Goal: Task Accomplishment & Management: Manage account settings

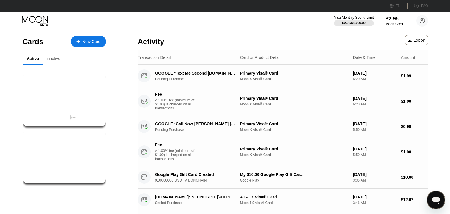
click at [60, 60] on div "Inactive" at bounding box center [53, 58] width 14 height 5
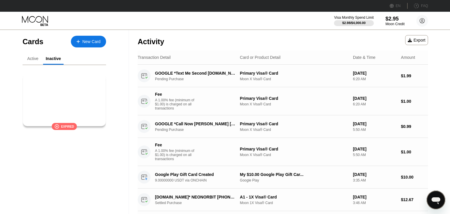
click at [69, 98] on div "A1 - 1X Visa® Card" at bounding box center [64, 97] width 72 height 5
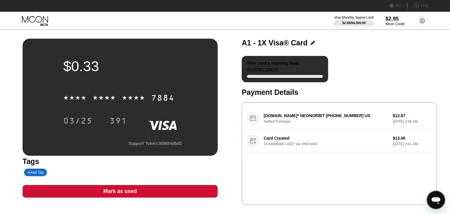
click at [149, 194] on div "Mark as used" at bounding box center [120, 191] width 195 height 13
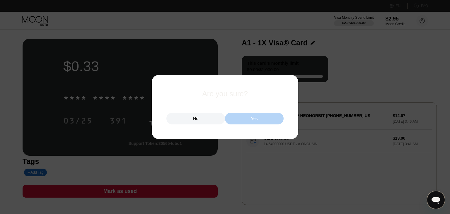
click at [239, 115] on div "Yes" at bounding box center [254, 119] width 59 height 12
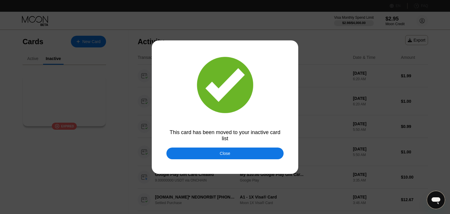
click at [218, 154] on div "Close" at bounding box center [224, 154] width 117 height 12
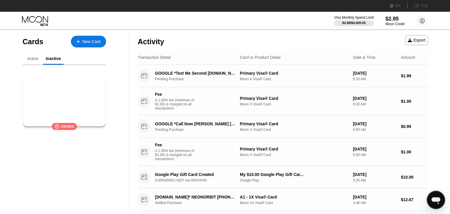
click at [74, 99] on div "A1 - 1X Visa® Card" at bounding box center [64, 97] width 72 height 5
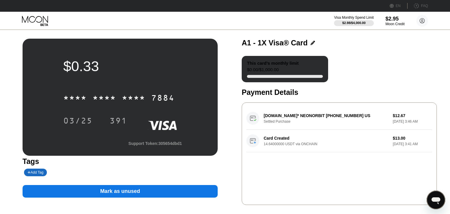
click at [133, 195] on div "Mark as unused" at bounding box center [120, 191] width 40 height 7
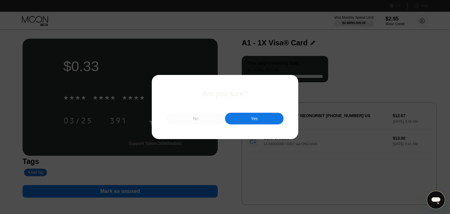
click at [186, 119] on div "No" at bounding box center [195, 119] width 59 height 12
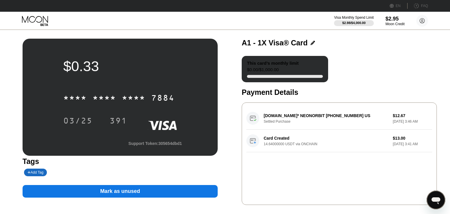
click at [311, 71] on div "This card’s monthly limit $0.00 / $1,000.00" at bounding box center [285, 69] width 86 height 26
click at [110, 38] on div "$0.33 * * * * * * * * * * * * 7884 03/25 391 Support Token: 305654dbd1 Tags Add…" at bounding box center [225, 125] width 450 height 190
click at [39, 21] on icon at bounding box center [35, 21] width 27 height 10
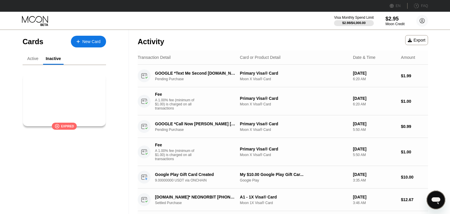
click at [34, 58] on div "Active" at bounding box center [32, 58] width 11 height 5
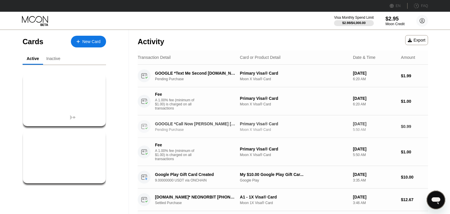
click at [190, 132] on div "Pending Purchase" at bounding box center [199, 130] width 88 height 4
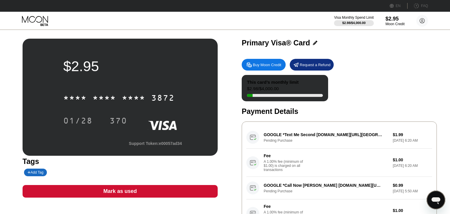
click at [289, 134] on div "GOOGLE *Text Me Second g.co/helppay#US Pending Purchase $1.99 Sep 21, 2025 6:20…" at bounding box center [340, 151] width 186 height 51
click at [44, 22] on icon at bounding box center [35, 21] width 27 height 10
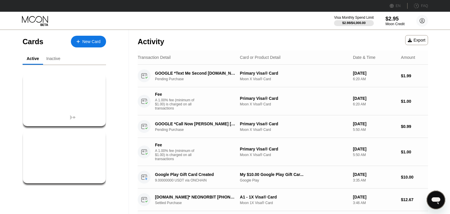
click at [420, 41] on div "Export" at bounding box center [417, 40] width 18 height 5
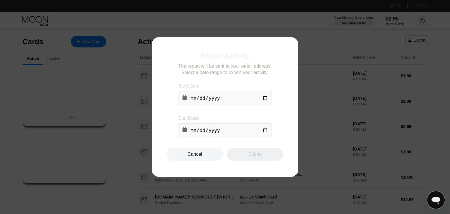
click at [176, 157] on div "Cancel" at bounding box center [194, 154] width 57 height 13
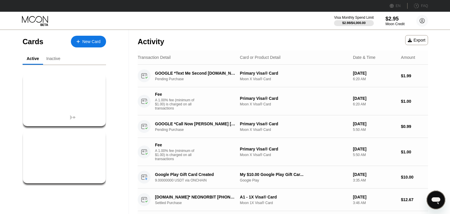
click at [432, 198] on icon "Open messaging window" at bounding box center [436, 201] width 9 height 7
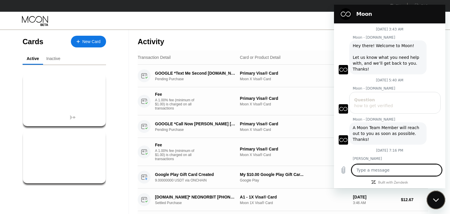
scroll to position [87, 0]
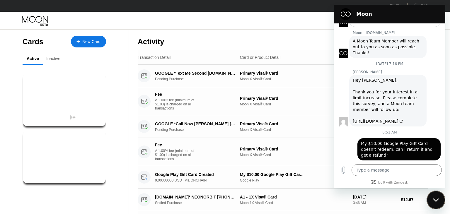
click at [434, 161] on div "Sent · 6:51 AM" at bounding box center [387, 163] width 107 height 5
click at [400, 166] on textarea at bounding box center [397, 170] width 90 height 12
click at [436, 199] on icon "Close messaging window" at bounding box center [436, 200] width 6 height 4
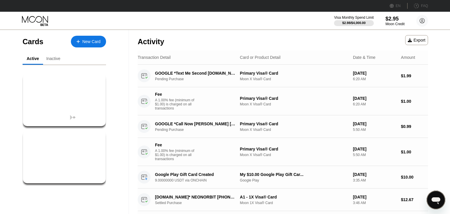
type textarea "x"
click at [114, 78] on div "Cards New Card Active Inactive $10.00 My $10.00 Google Play Gift Car... Google …" at bounding box center [64, 132] width 129 height 204
click at [65, 130] on div "$10.00 My $10.00 Google Play Gift Car... Google Play $2.95 ● ● ● ● 3872 Primary…" at bounding box center [65, 130] width 84 height 131
click at [64, 111] on div "$10.00 My $10.00 Google Play Gift Car... Google Play" at bounding box center [65, 100] width 84 height 53
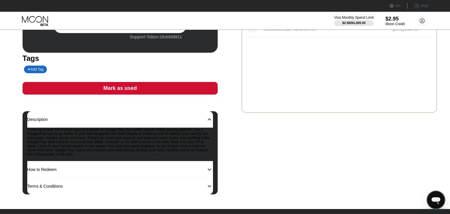
scroll to position [52, 0]
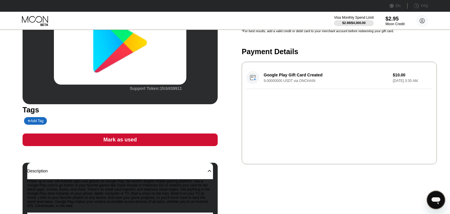
click at [285, 83] on div "Google Play Gift Card Created 9.00000000 USDT via ONCHAIN $10.00 Sep 21, 2025 3…" at bounding box center [340, 78] width 186 height 23
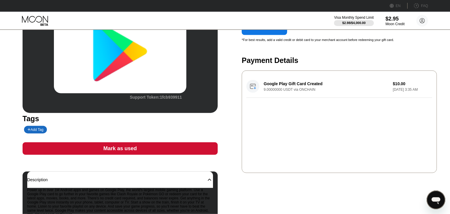
scroll to position [0, 0]
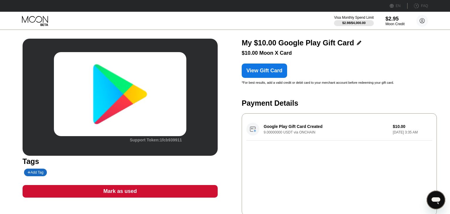
click at [87, 61] on img at bounding box center [120, 94] width 132 height 84
click at [44, 28] on div "Visa Monthly Spend Limit $2.98 / $4,000.00 $2.95 Moon Credit Alex alextls128@gm…" at bounding box center [225, 21] width 450 height 18
click at [42, 18] on icon at bounding box center [35, 19] width 26 height 7
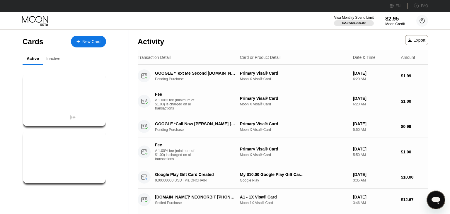
click at [393, 25] on div "Moon Credit" at bounding box center [395, 24] width 20 height 4
click at [77, 140] on div "$2.95 ● ● ● ● 3872" at bounding box center [64, 141] width 72 height 8
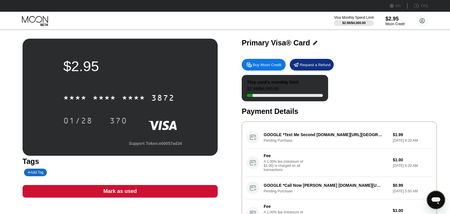
click at [312, 39] on div "Primary Visa® Card" at bounding box center [339, 43] width 195 height 9
click at [313, 43] on icon at bounding box center [315, 43] width 4 height 4
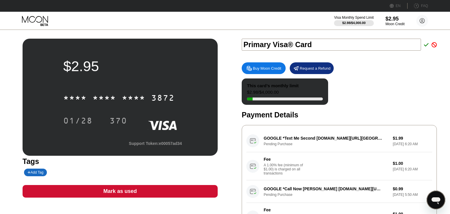
click at [262, 44] on input "Primary Visa® Card" at bounding box center [331, 45] width 179 height 12
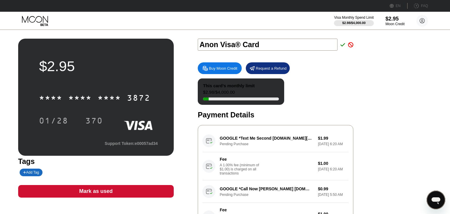
type input "Anon Visa® Card"
click at [345, 47] on icon at bounding box center [343, 44] width 5 height 5
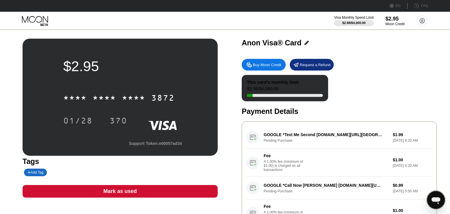
click at [44, 20] on icon at bounding box center [35, 21] width 27 height 10
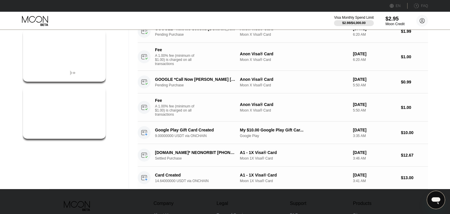
scroll to position [114, 0]
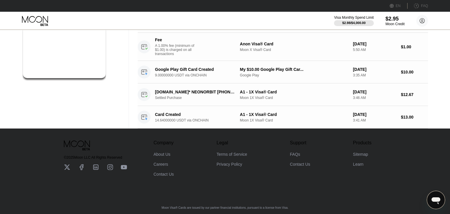
click at [157, 152] on div "About Us" at bounding box center [162, 154] width 17 height 5
click at [271, 22] on div "Visa Monthly Spend Limit $2.98 / $4,000.00 $2.95 Moon Credit Alex alextls128@gm…" at bounding box center [225, 21] width 450 height 18
drag, startPoint x: 79, startPoint y: 50, endPoint x: 99, endPoint y: 81, distance: 37.5
click at [99, 81] on div "$10.00 My $10.00 Google Play Gift Car... Google Play $2.95 ● ● ● ● 3872 Anon Vi…" at bounding box center [65, 25] width 84 height 131
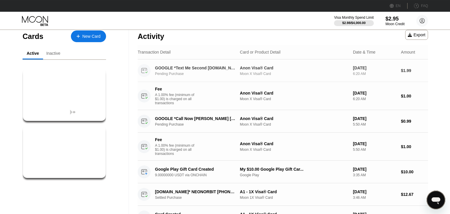
scroll to position [0, 0]
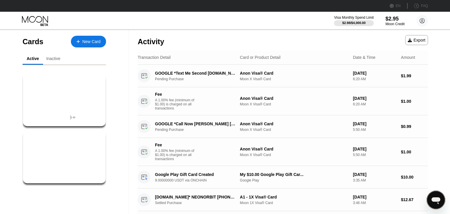
click at [275, 60] on div "Card or Product Detail" at bounding box center [260, 57] width 41 height 5
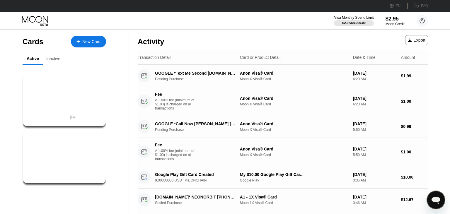
drag, startPoint x: 275, startPoint y: 60, endPoint x: 287, endPoint y: 58, distance: 12.1
click at [275, 60] on div "Card or Product Detail" at bounding box center [260, 57] width 41 height 5
click at [302, 54] on div "Transaction Detail Card or Product Detail Date & Time Amount" at bounding box center [283, 57] width 290 height 14
click at [94, 38] on div "New Card" at bounding box center [88, 42] width 35 height 12
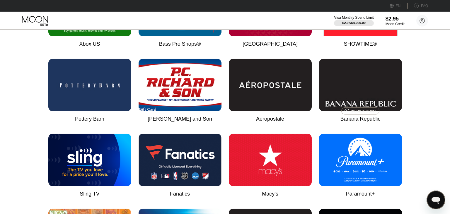
scroll to position [516, 0]
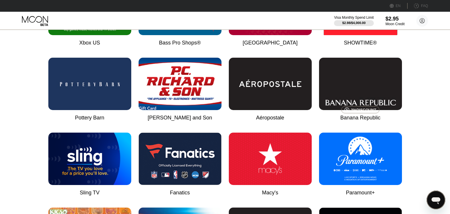
click at [86, 121] on div "Pottery Barn" at bounding box center [89, 118] width 29 height 6
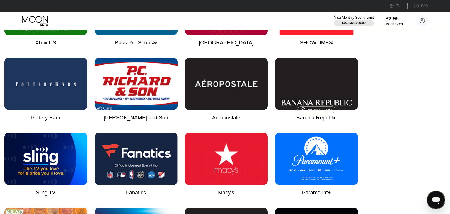
click at [60, 121] on div "Pottery Barn" at bounding box center [45, 118] width 29 height 6
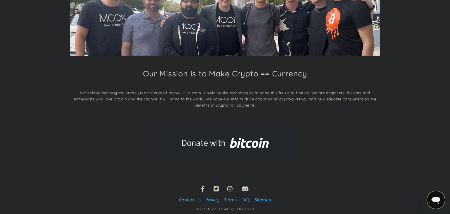
scroll to position [89, 0]
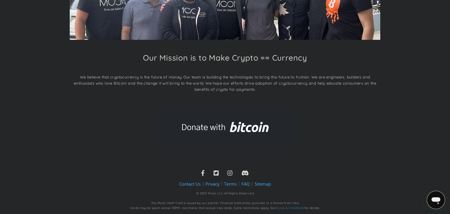
click at [270, 63] on div "Our Mission is to Make Crypto == Currency We believe that cryptocurrency is the…" at bounding box center [225, 74] width 311 height 43
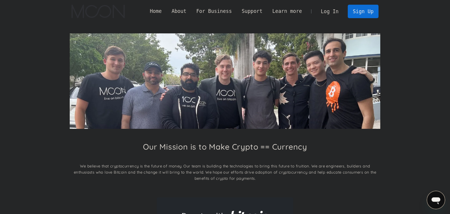
scroll to position [0, 0]
click at [164, 11] on link "Home" at bounding box center [156, 11] width 22 height 7
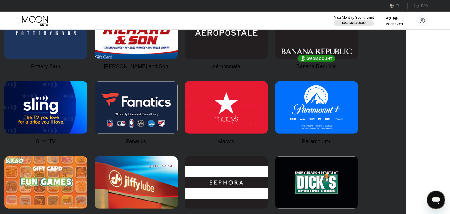
scroll to position [567, 0]
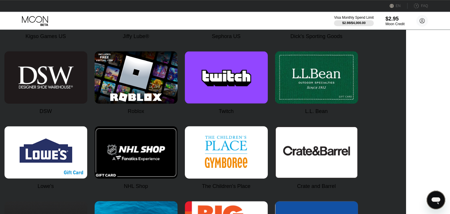
scroll to position [722, 0]
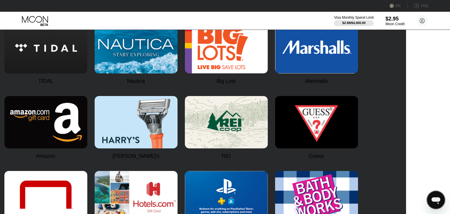
scroll to position [929, 0]
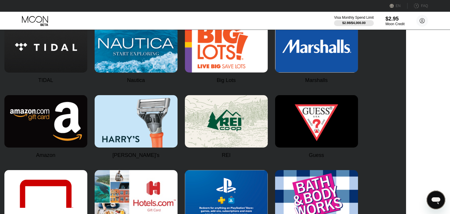
click at [0, 101] on div "Back Purchase Digital Cards  All Card Products Visa Entertainment Apparel Trav…" at bounding box center [181, 127] width 450 height 2053
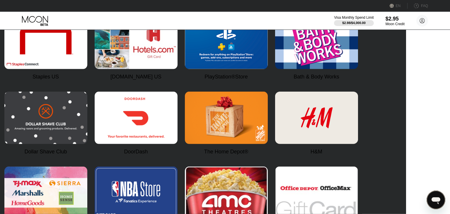
scroll to position [1083, 0]
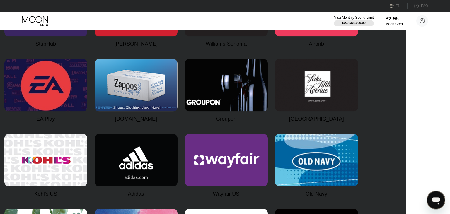
scroll to position [1341, 0]
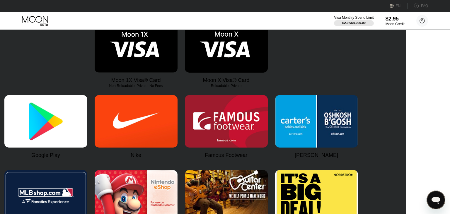
scroll to position [0, 0]
